Goal: Information Seeking & Learning: Learn about a topic

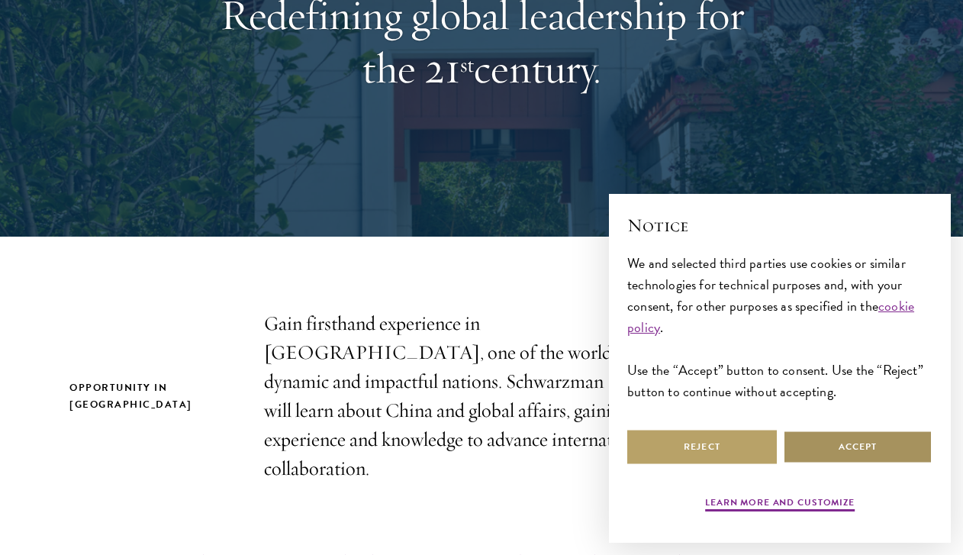
click at [854, 450] on button "Accept" at bounding box center [858, 447] width 150 height 34
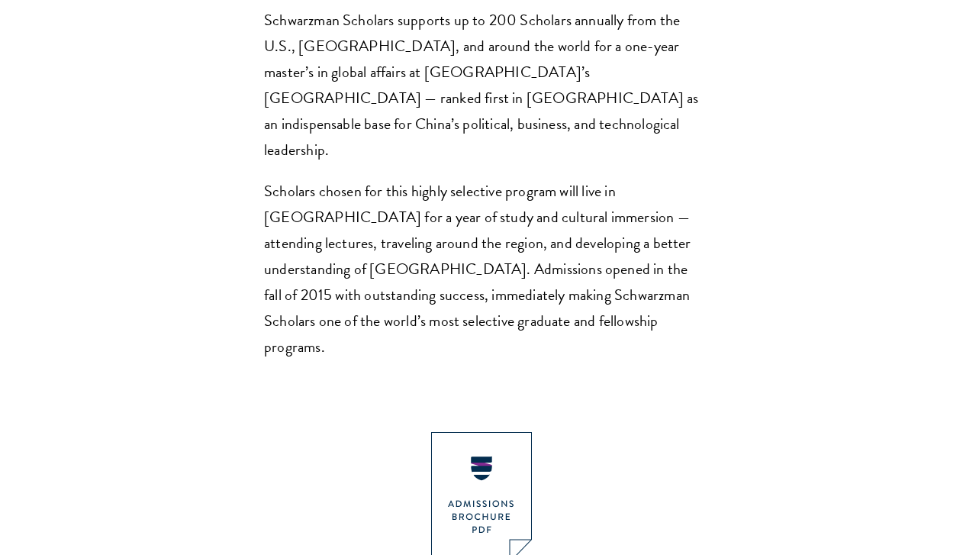
scroll to position [1180, 0]
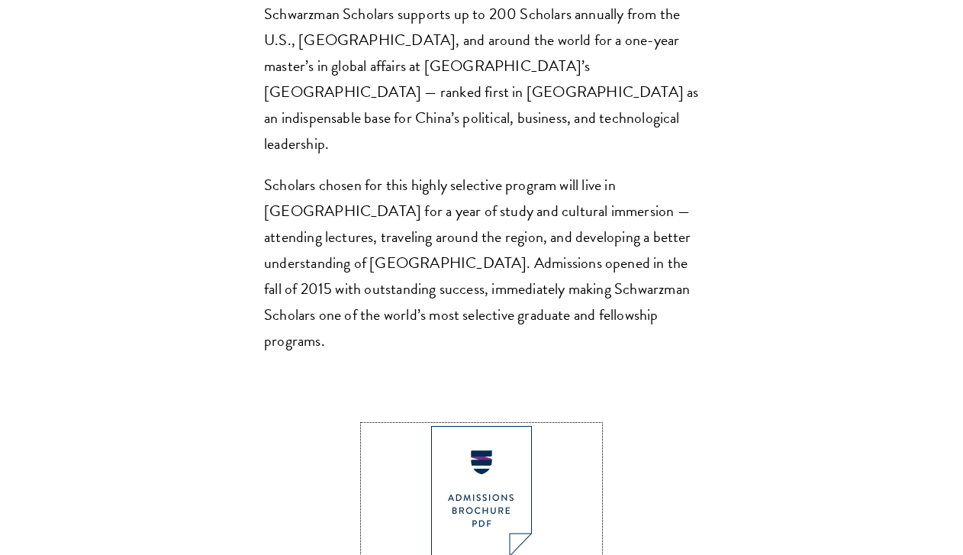
click at [491, 432] on img at bounding box center [481, 491] width 101 height 131
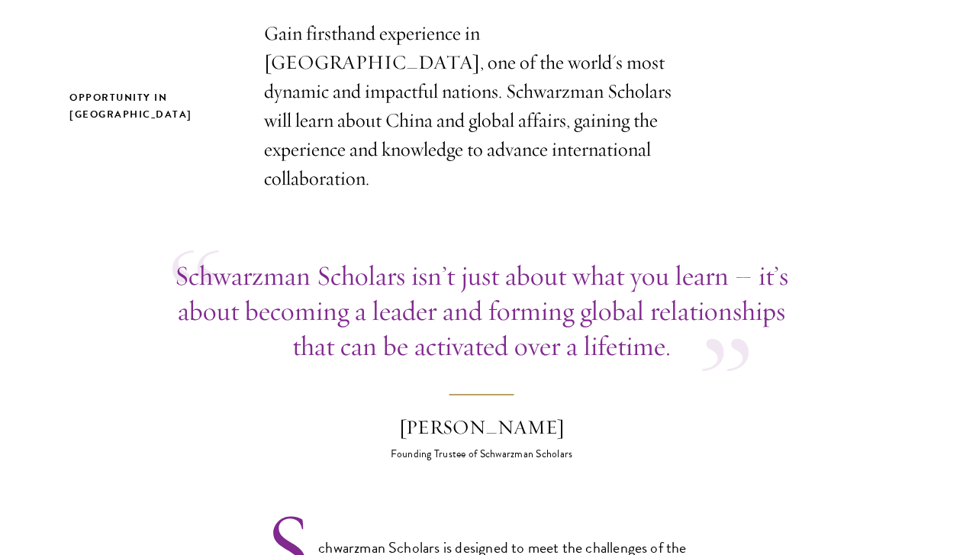
scroll to position [528, 0]
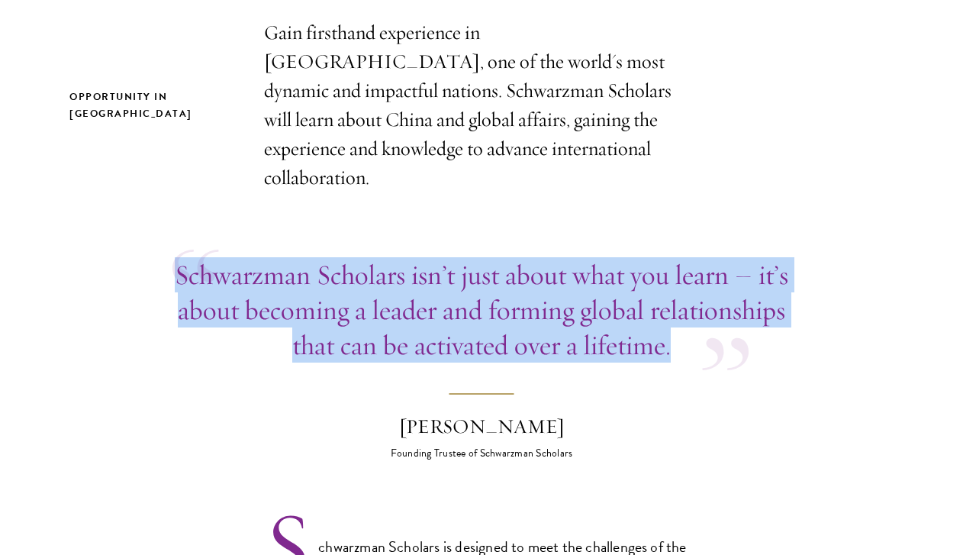
drag, startPoint x: 668, startPoint y: 318, endPoint x: 116, endPoint y: 228, distance: 559.3
copy p "Schwarzman Scholars isn’t just about what you learn – it’s about becoming a lea…"
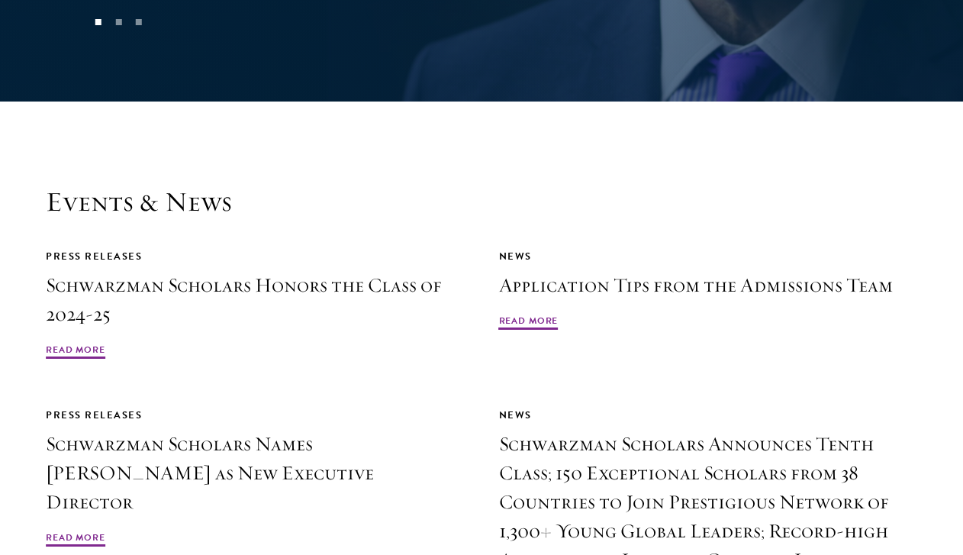
scroll to position [3339, 0]
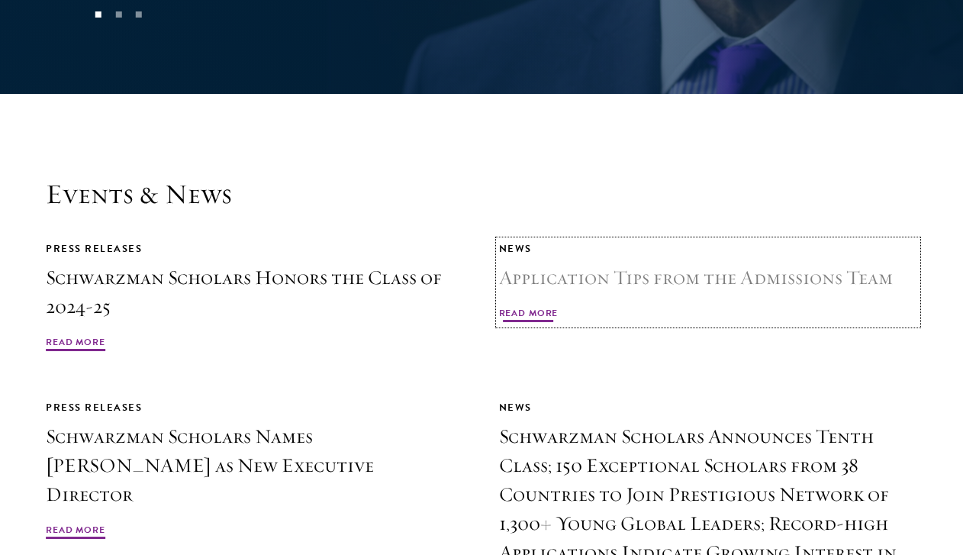
click at [552, 263] on h3 "Application Tips from the Admissions Team" at bounding box center [708, 277] width 419 height 29
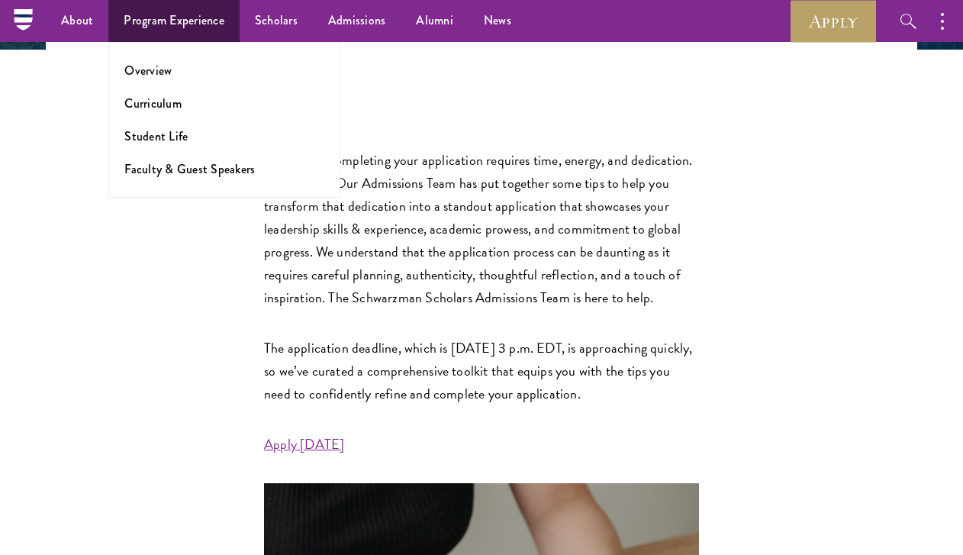
scroll to position [290, 0]
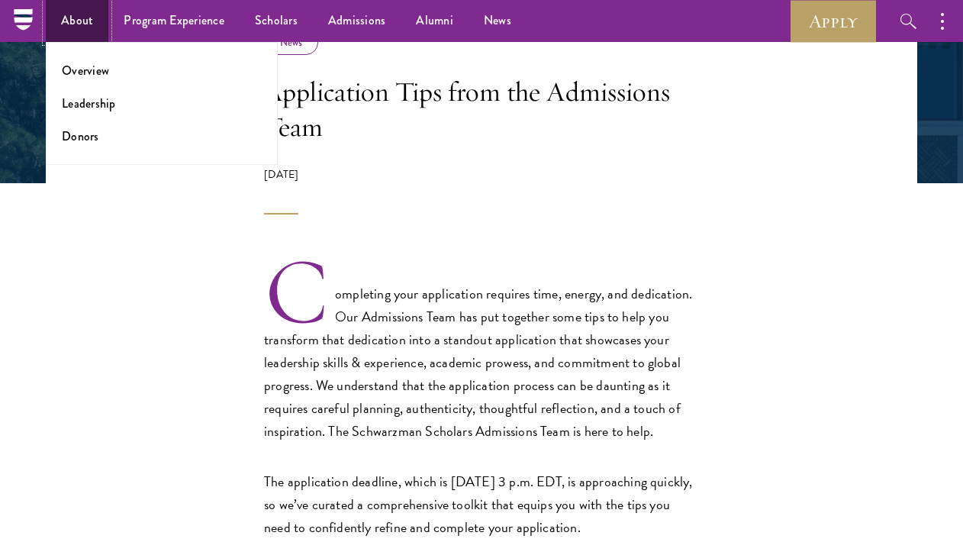
click at [69, 13] on link "About" at bounding box center [77, 21] width 63 height 42
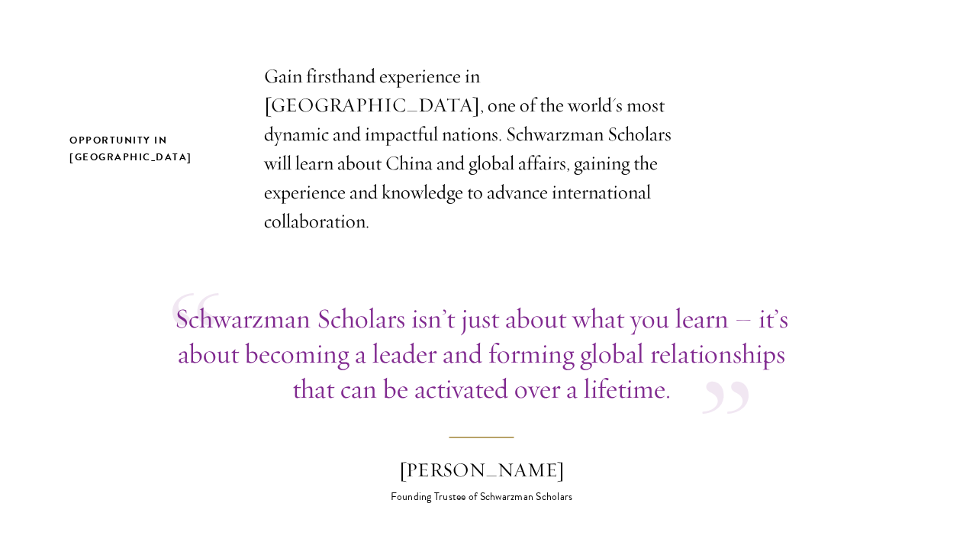
scroll to position [486, 0]
